Goal: Information Seeking & Learning: Understand process/instructions

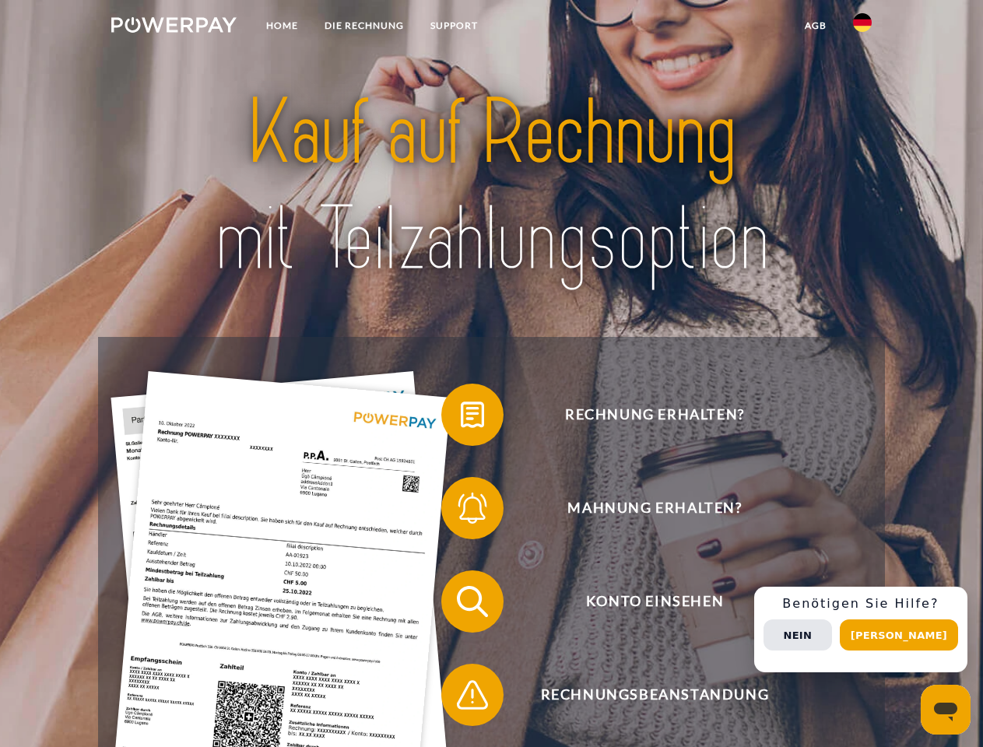
click at [174, 27] on img at bounding box center [173, 25] width 125 height 16
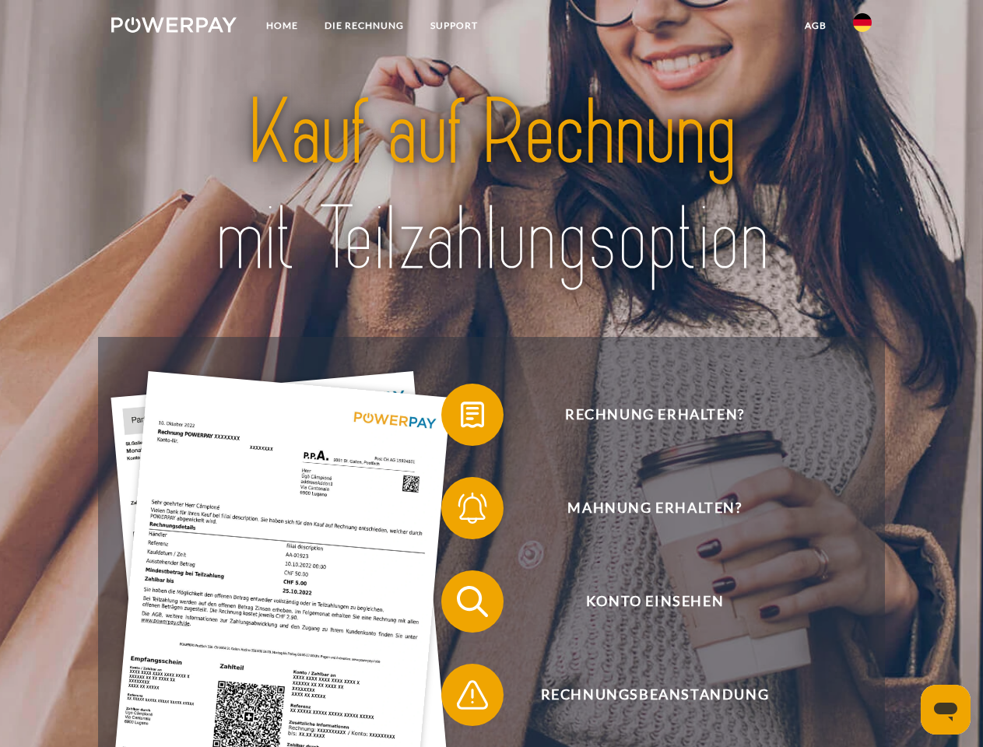
click at [862, 27] on img at bounding box center [862, 22] width 19 height 19
click at [815, 26] on link "agb" at bounding box center [815, 26] width 48 height 28
click at [461, 418] on span at bounding box center [449, 415] width 78 height 78
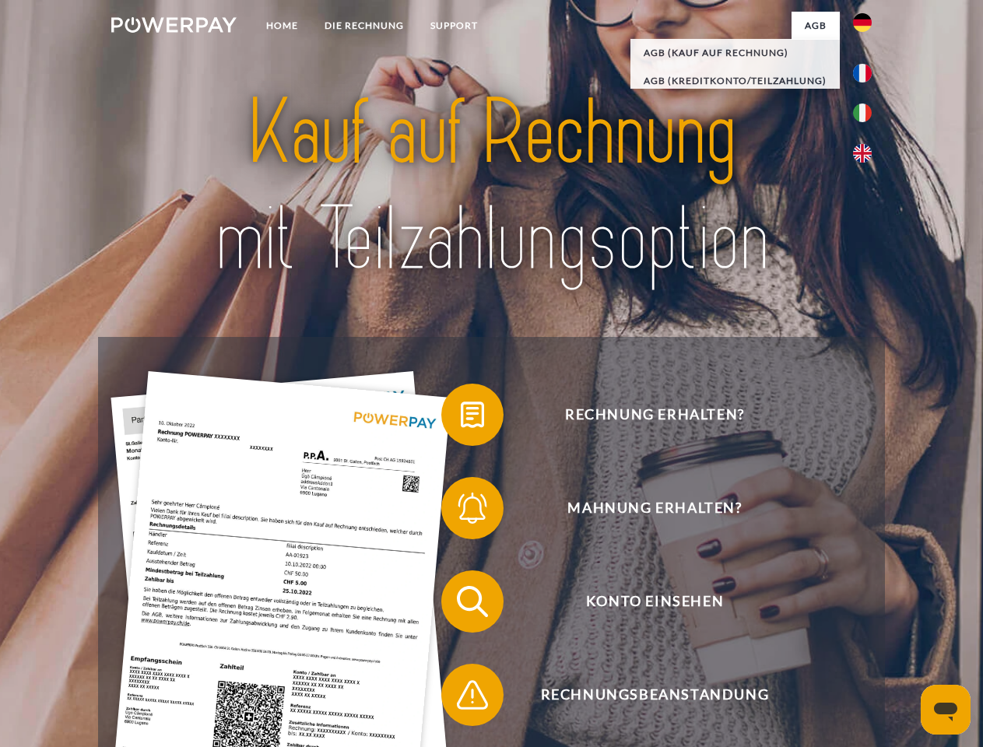
click at [461, 511] on div "Rechnung erhalten? Mahnung erhalten? Konto einsehen" at bounding box center [491, 648] width 786 height 623
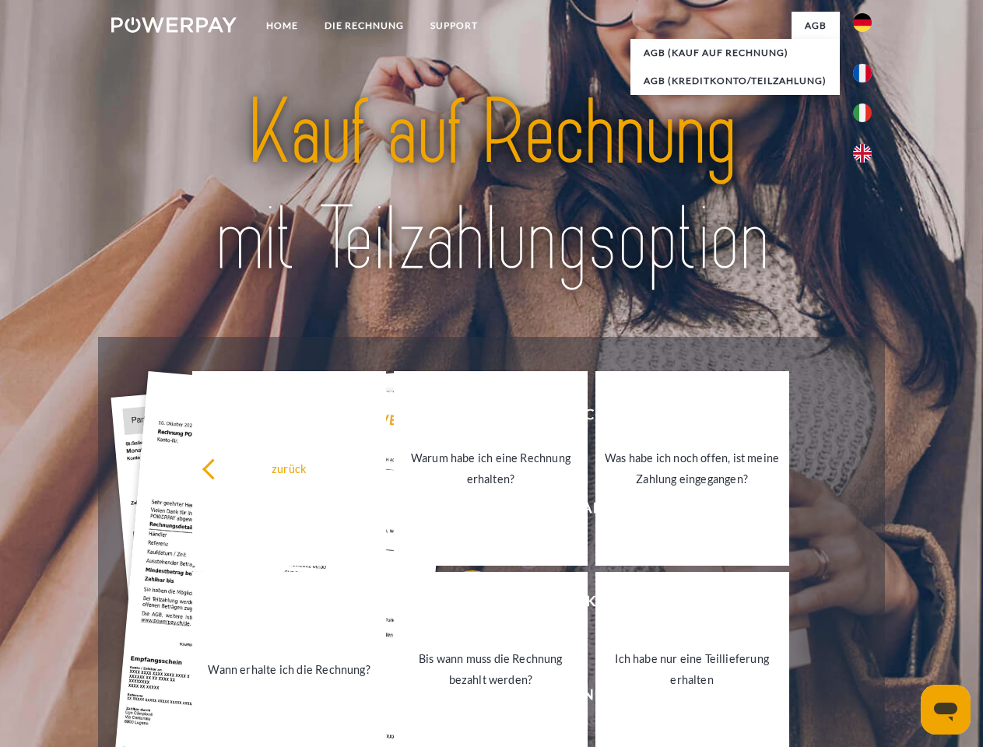
click at [461, 605] on link "Bis wann muss die Rechnung bezahlt werden?" at bounding box center [491, 669] width 194 height 195
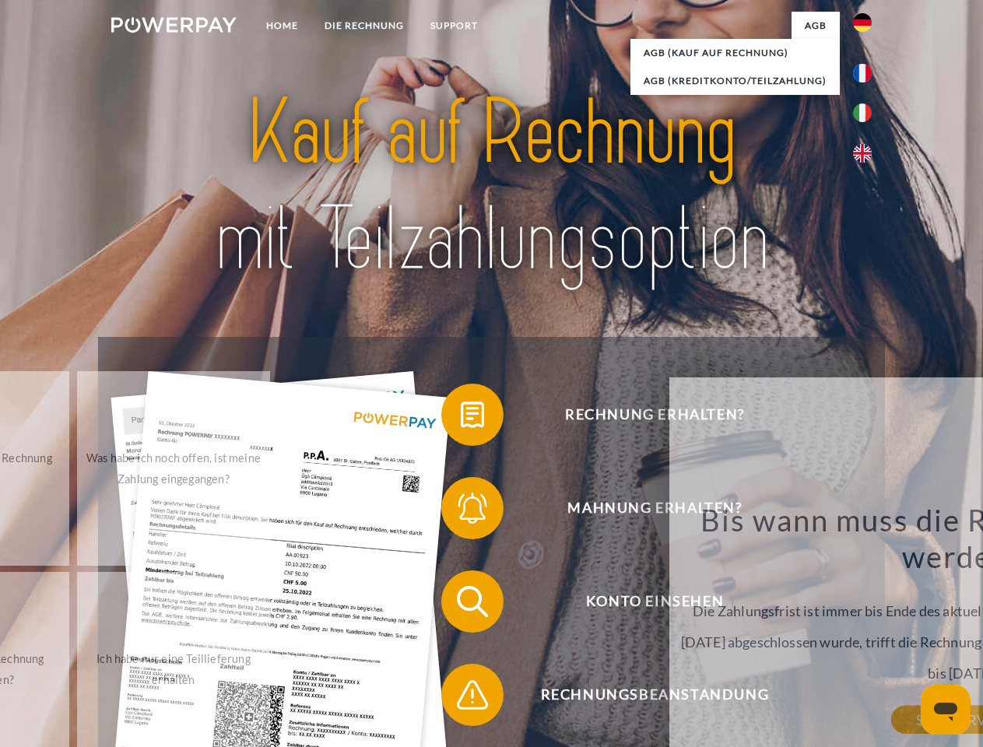
click at [461, 698] on span at bounding box center [449, 695] width 78 height 78
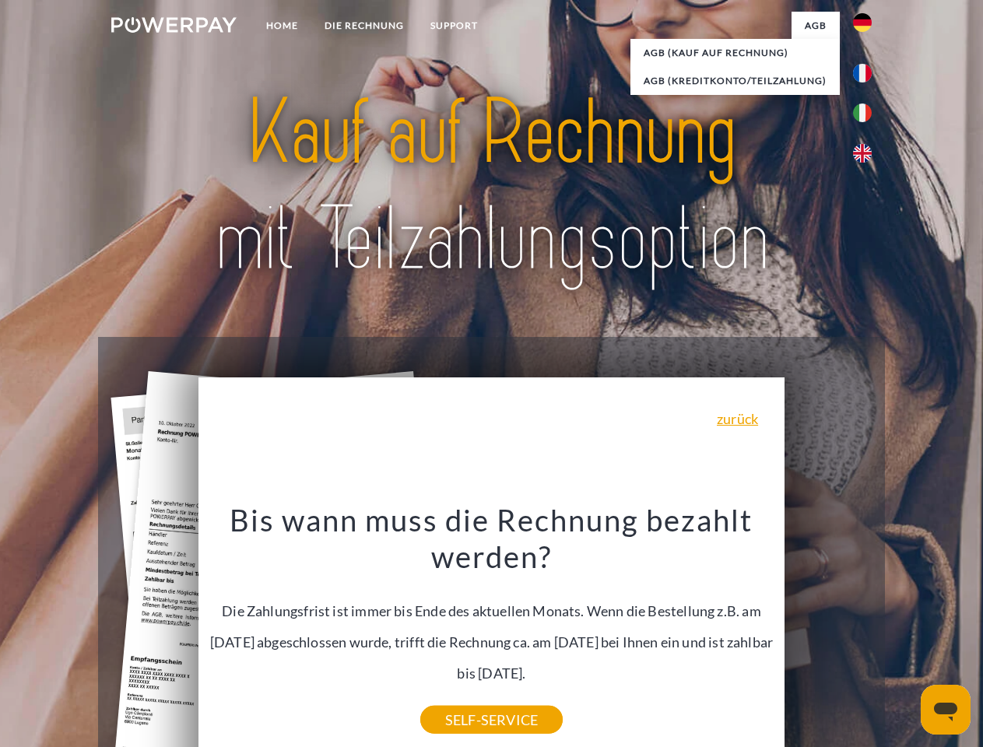
click at [866, 630] on div "Rechnung erhalten? Mahnung erhalten? Konto einsehen" at bounding box center [491, 648] width 786 height 623
click at [828, 633] on span "Konto einsehen" at bounding box center [654, 601] width 381 height 62
click at [904, 635] on header "Home DIE RECHNUNG SUPPORT" at bounding box center [491, 537] width 983 height 1075
